Goal: Transaction & Acquisition: Subscribe to service/newsletter

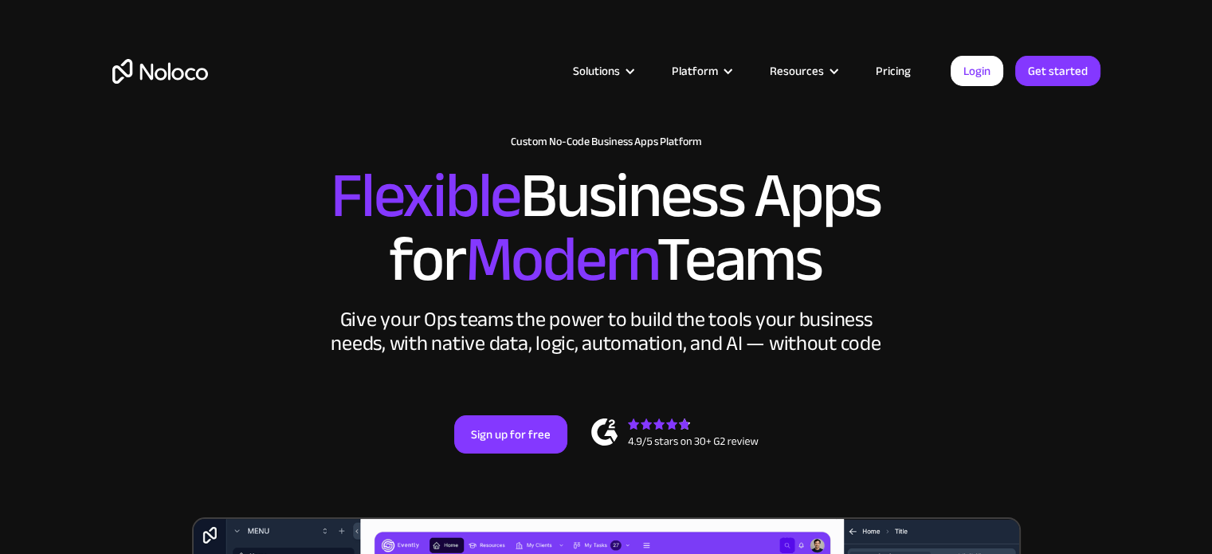
click at [897, 69] on link "Pricing" at bounding box center [893, 71] width 75 height 21
click at [512, 443] on link "Sign up for free" at bounding box center [510, 434] width 113 height 38
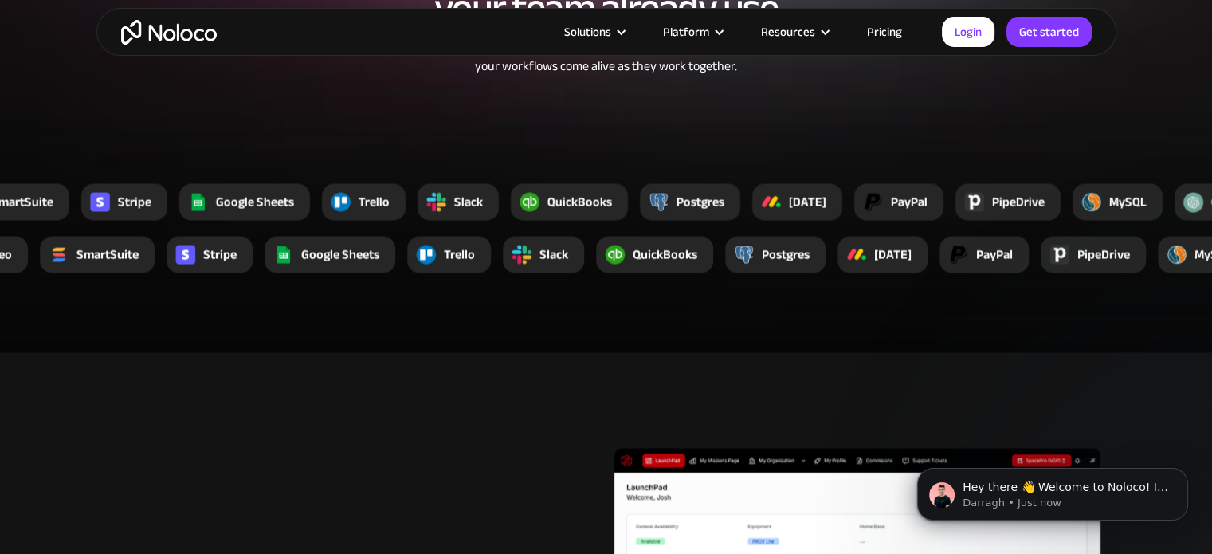
scroll to position [2869, 0]
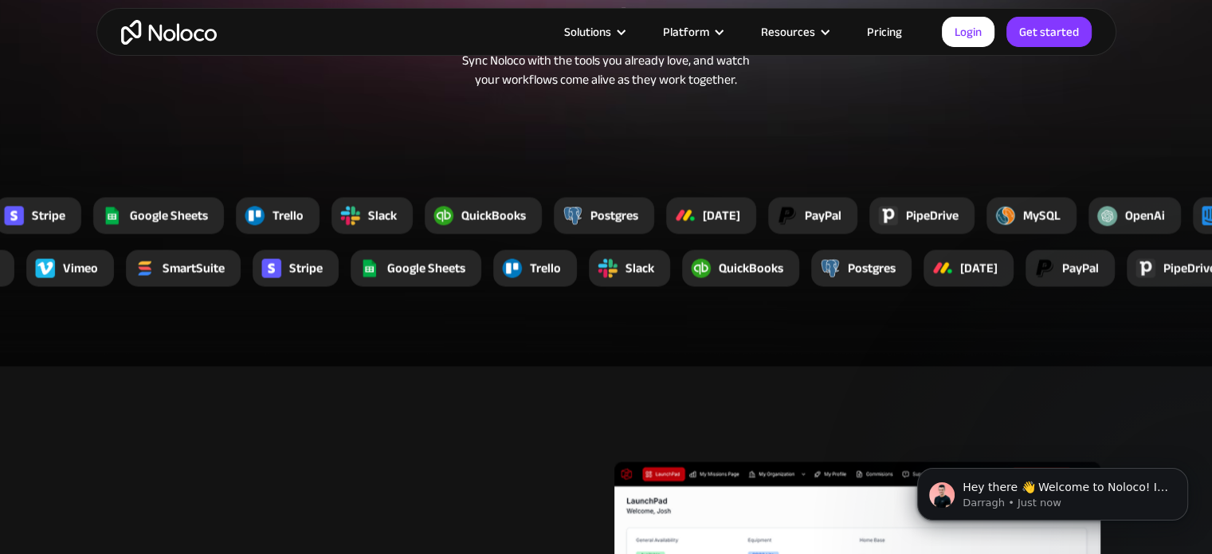
click at [626, 213] on div "Postgres" at bounding box center [615, 215] width 48 height 19
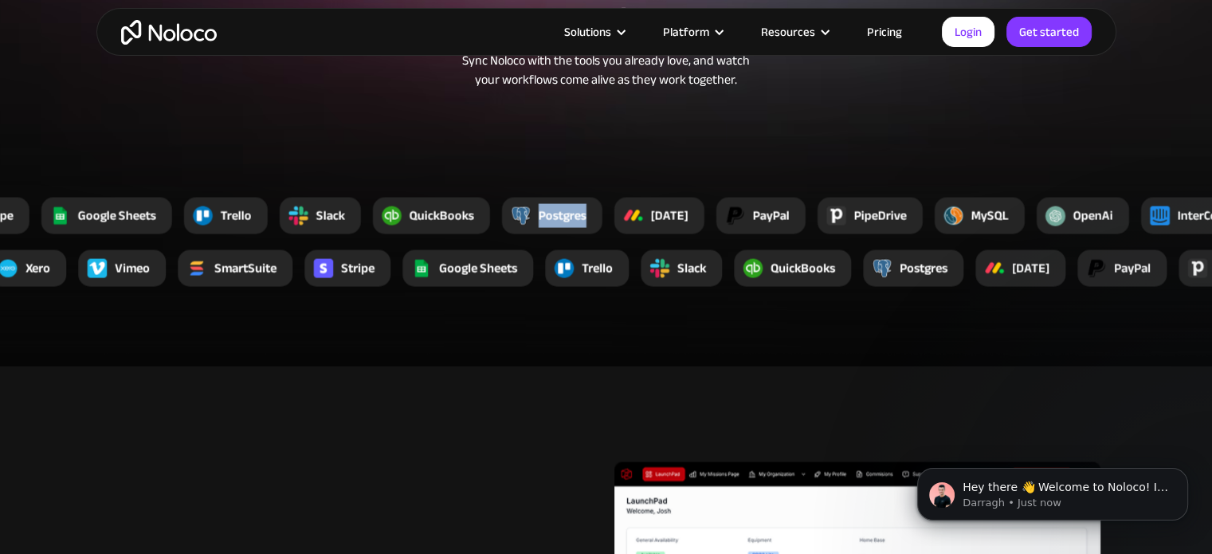
drag, startPoint x: 627, startPoint y: 213, endPoint x: 538, endPoint y: 216, distance: 89.3
click at [538, 216] on div "Postgres" at bounding box center [552, 215] width 100 height 37
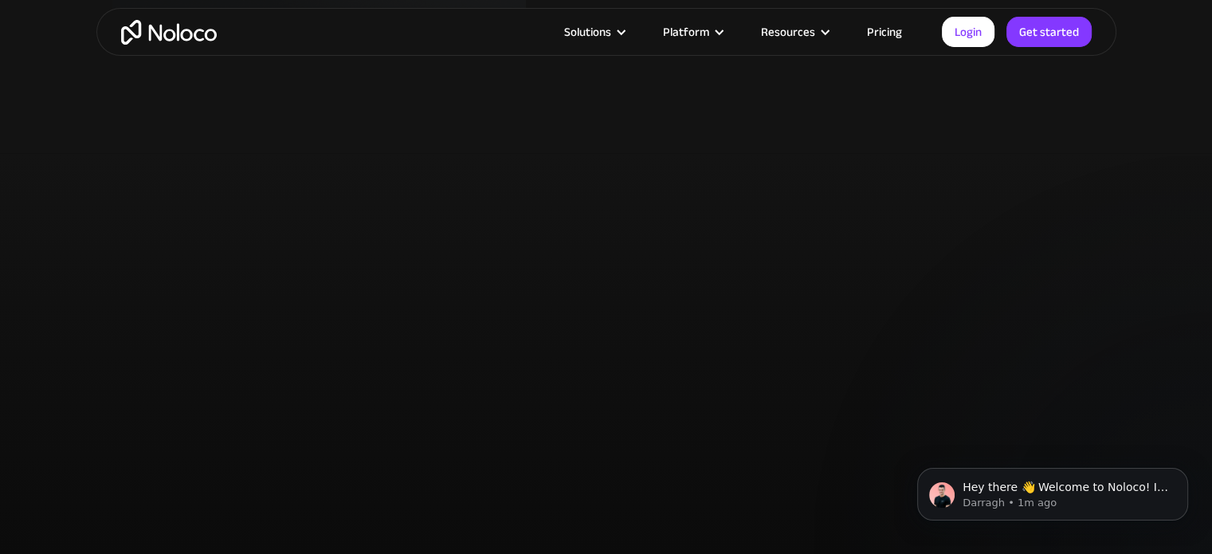
scroll to position [4463, 0]
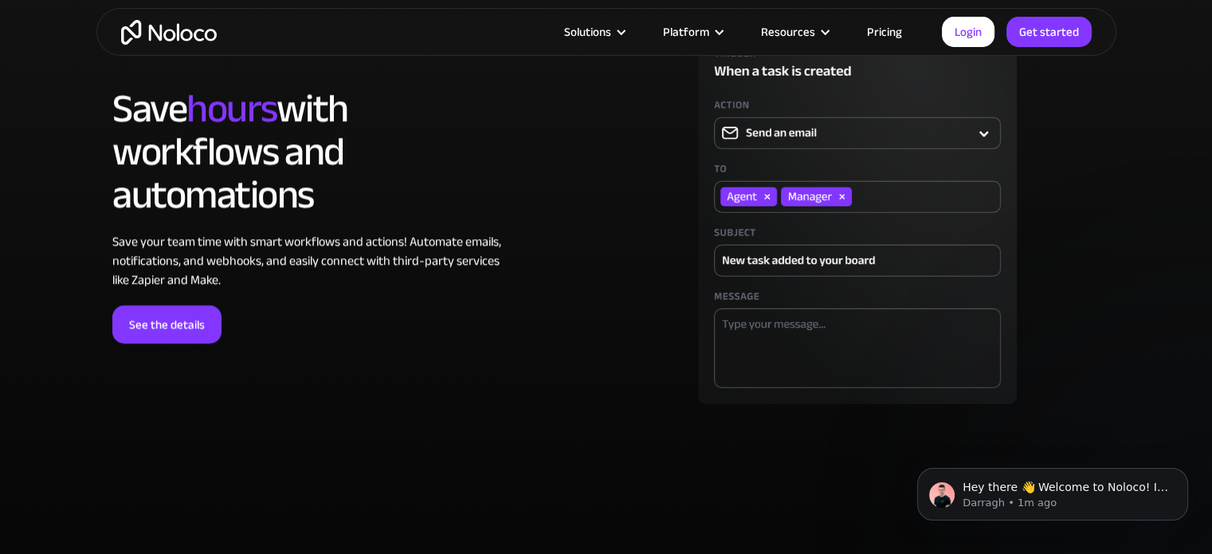
click at [880, 25] on link "Pricing" at bounding box center [884, 32] width 75 height 21
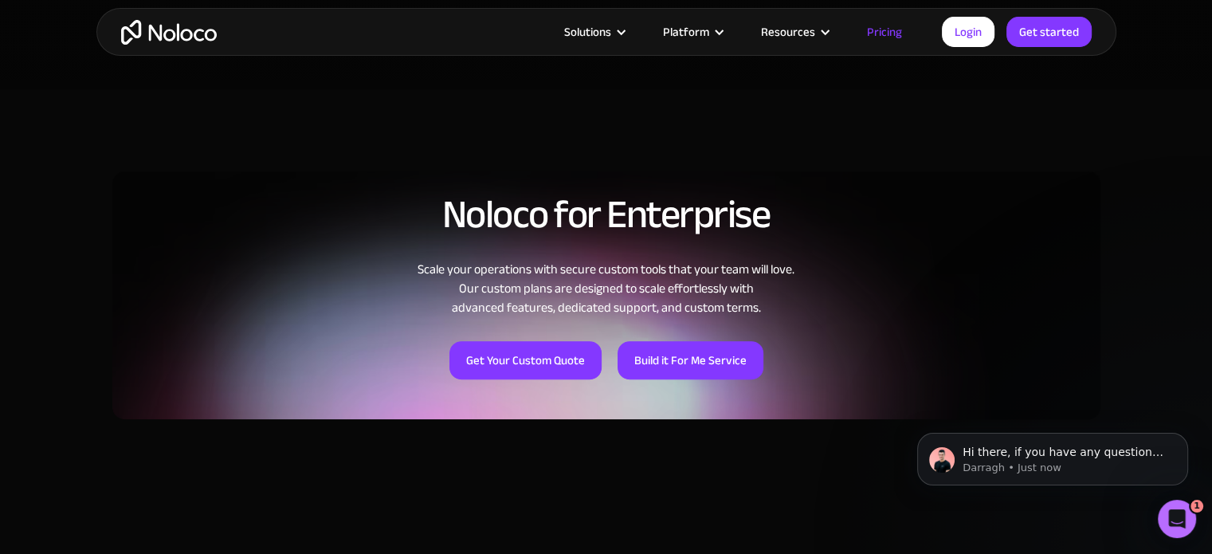
scroll to position [638, 0]
